Goal: Communication & Community: Participate in discussion

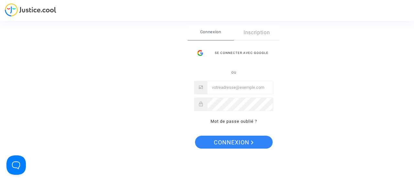
click at [228, 91] on input "Email" at bounding box center [240, 87] width 66 height 13
click at [227, 89] on input "Email" at bounding box center [240, 87] width 66 height 13
type input "houssam.krara@gmail.com"
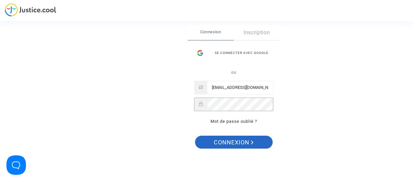
drag, startPoint x: 246, startPoint y: 142, endPoint x: 324, endPoint y: 97, distance: 90.6
click at [246, 142] on span "Connexion" at bounding box center [234, 143] width 40 height 14
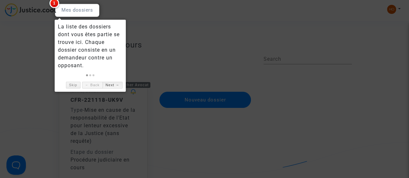
click at [113, 84] on link "Next →" at bounding box center [112, 85] width 20 height 7
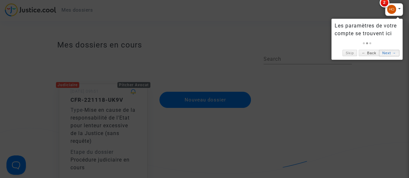
click at [392, 54] on link "Next →" at bounding box center [389, 53] width 20 height 7
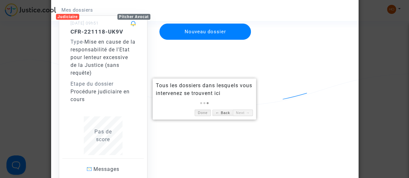
scroll to position [38, 0]
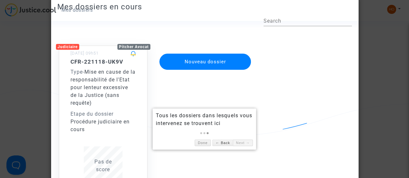
click at [118, 62] on h5 "CFR-221118-UK9V" at bounding box center [102, 61] width 65 height 6
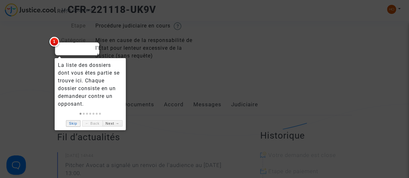
click at [74, 124] on link "Skip" at bounding box center [73, 123] width 15 height 7
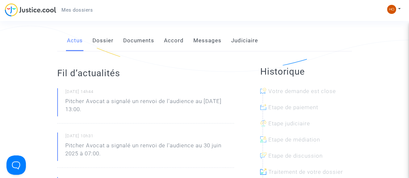
scroll to position [57, 0]
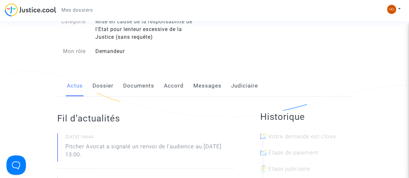
click at [206, 87] on link "Messages" at bounding box center [207, 85] width 28 height 21
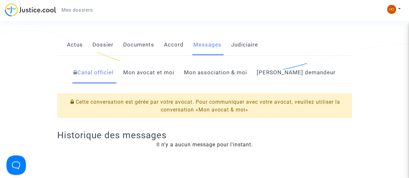
scroll to position [121, 0]
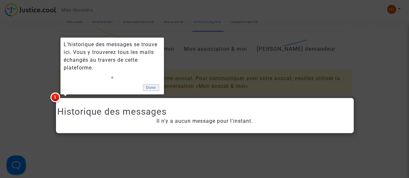
click at [152, 87] on link "Done" at bounding box center [151, 87] width 16 height 7
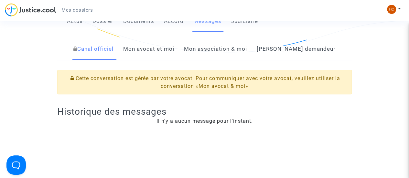
click at [193, 118] on div "Il n'y a aucun message pour l'instant." at bounding box center [204, 121] width 294 height 8
click at [163, 51] on link "Mon avocat et moi" at bounding box center [148, 48] width 51 height 21
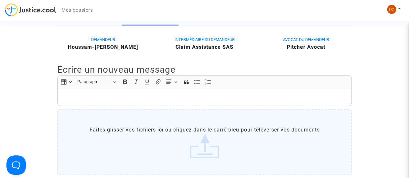
scroll to position [186, 0]
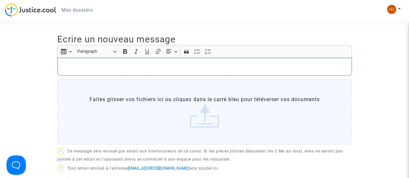
click at [131, 70] on div "Rich Text Editor, main" at bounding box center [204, 67] width 294 height 18
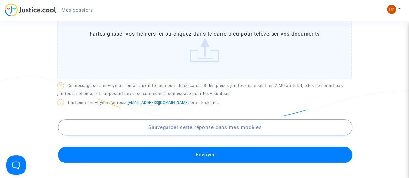
scroll to position [218, 0]
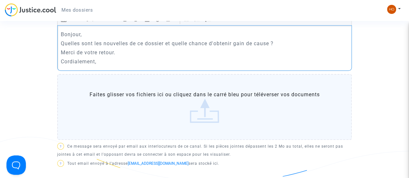
click at [285, 44] on p "Quelles sont les nouvelles de ce dossier et quelle chance d'obtenir gain de cau…" at bounding box center [205, 43] width 288 height 8
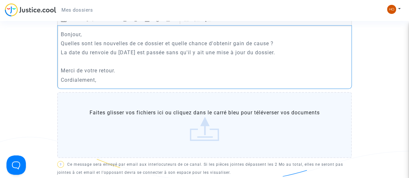
drag, startPoint x: 298, startPoint y: 51, endPoint x: 47, endPoint y: 53, distance: 250.4
click at [100, 36] on p "Bonjour," at bounding box center [205, 34] width 288 height 8
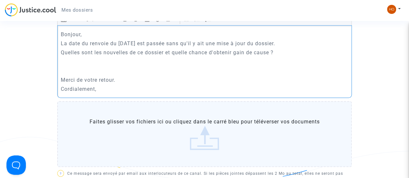
click at [178, 32] on p "Bonjour," at bounding box center [205, 34] width 288 height 8
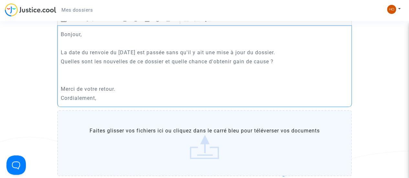
click at [112, 78] on p "Rich Text Editor, main" at bounding box center [205, 80] width 288 height 8
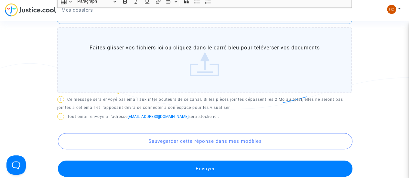
scroll to position [315, 0]
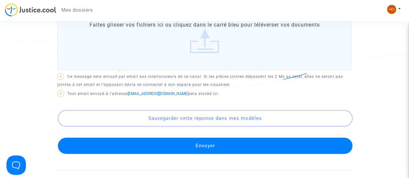
click at [215, 145] on button "Envoyer" at bounding box center [205, 146] width 294 height 16
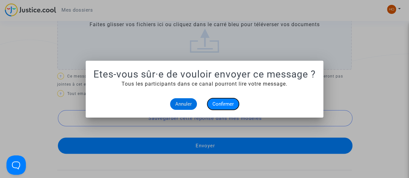
click at [226, 102] on span "Confirmer" at bounding box center [222, 104] width 21 height 6
